Goal: Task Accomplishment & Management: Use online tool/utility

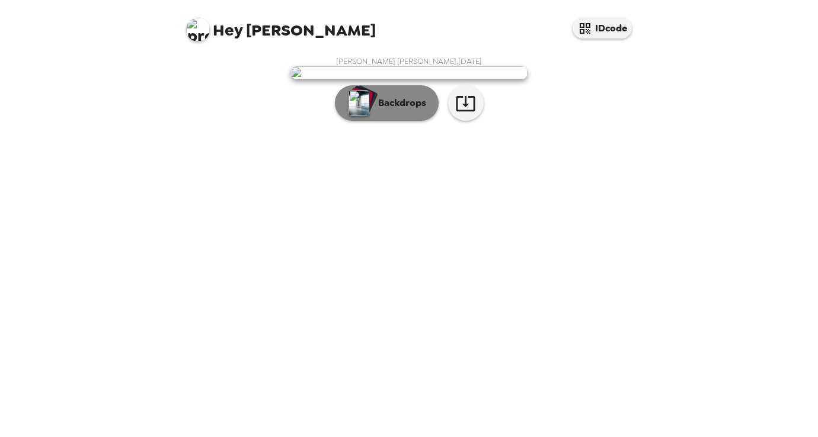
click at [399, 121] on button "Backdrops" at bounding box center [387, 103] width 104 height 36
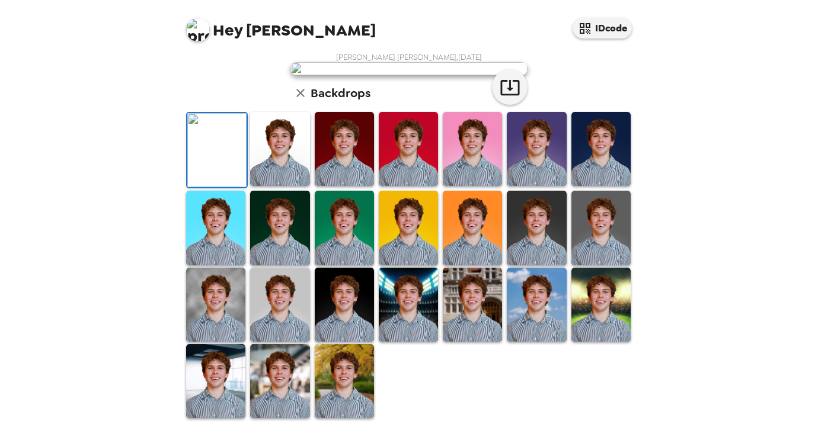
scroll to position [65, 0]
click at [598, 186] on img at bounding box center [600, 149] width 59 height 74
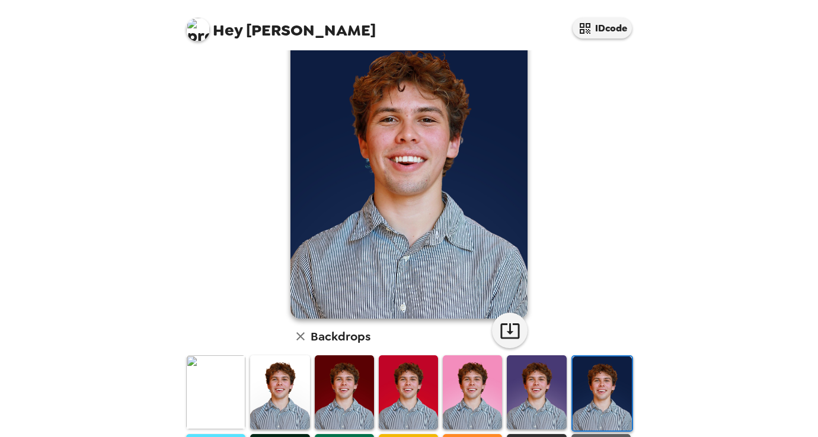
scroll to position [90, 0]
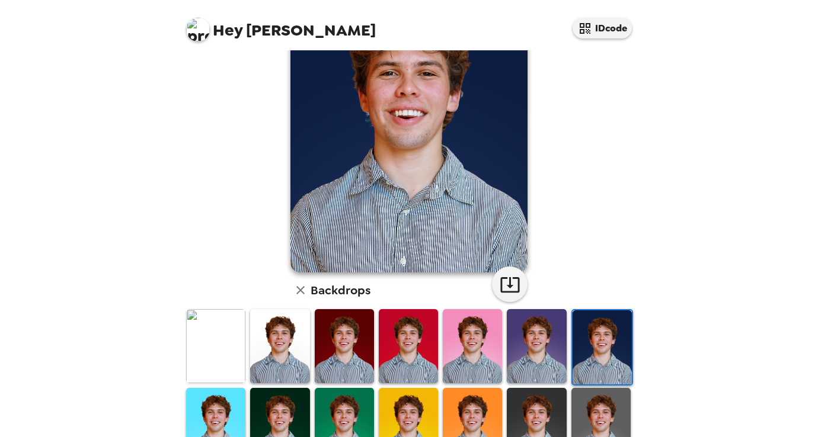
click at [354, 342] on img at bounding box center [344, 346] width 59 height 74
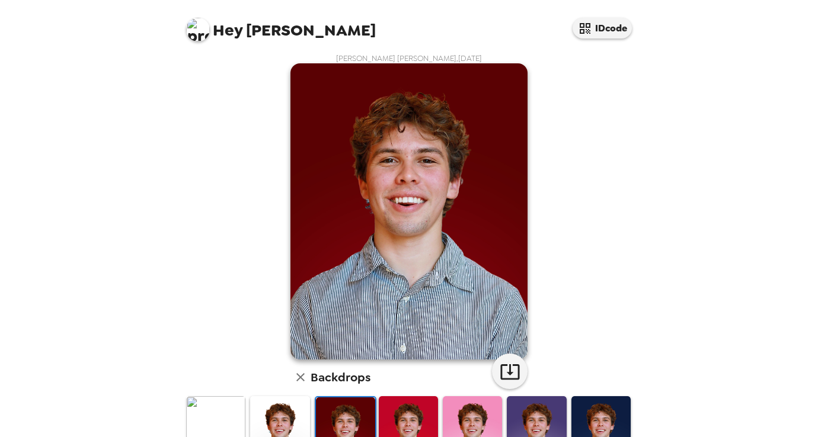
scroll to position [0, 0]
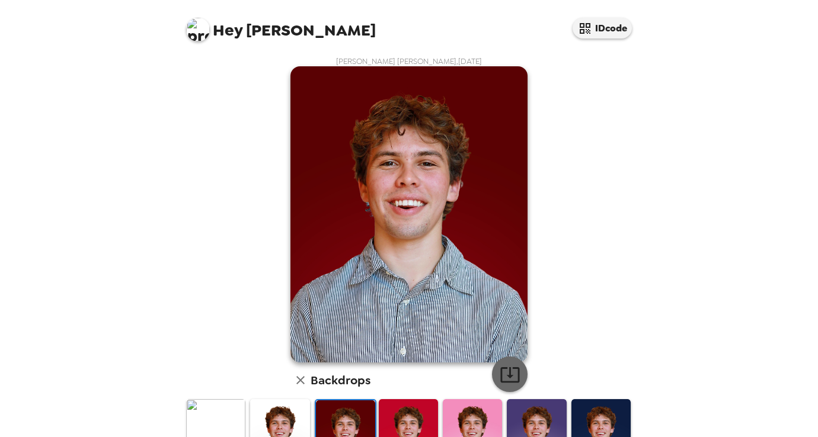
click at [509, 368] on icon "button" at bounding box center [509, 374] width 19 height 15
